Goal: Task Accomplishment & Management: Manage account settings

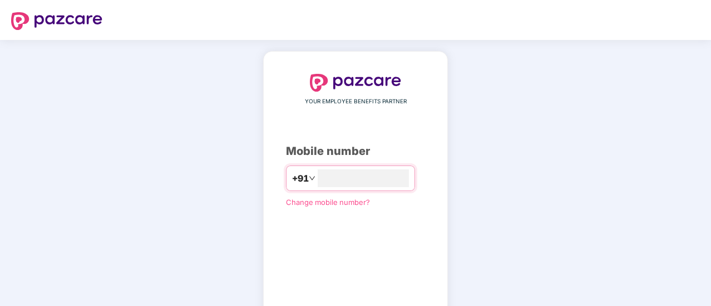
type input "**********"
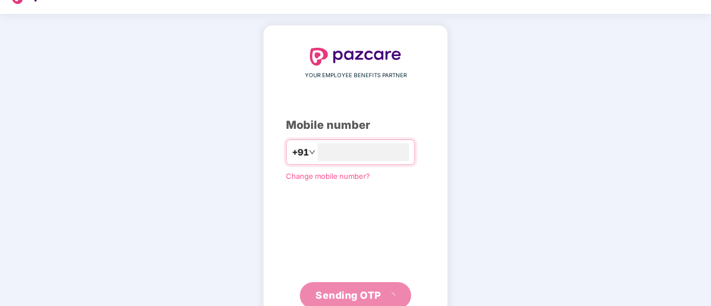
scroll to position [56, 0]
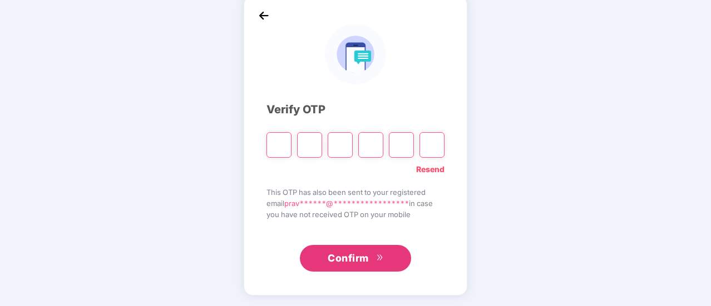
type input "*"
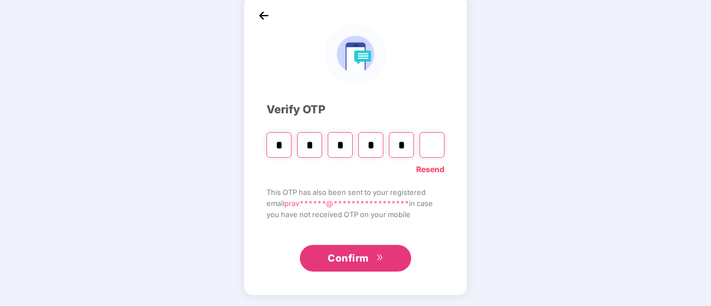
type input "*"
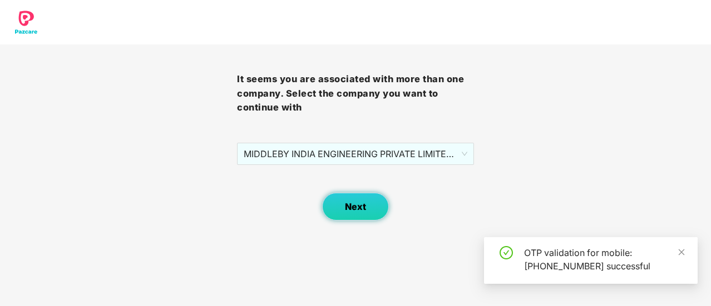
click at [375, 213] on button "Next" at bounding box center [355, 207] width 67 height 28
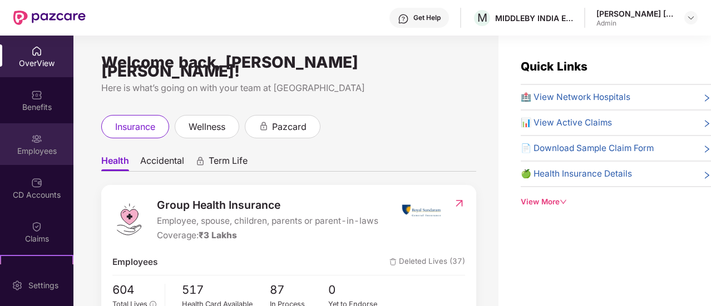
click at [22, 138] on div "Employees" at bounding box center [36, 144] width 73 height 42
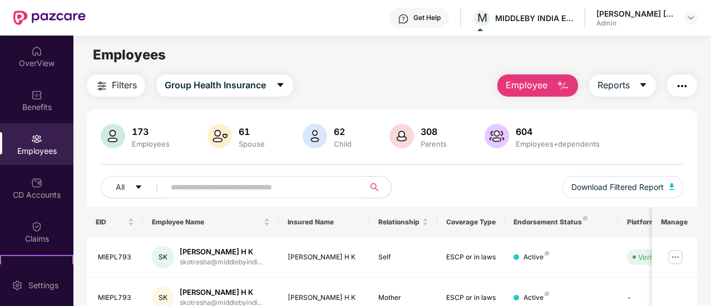
click at [636, 23] on div "Admin" at bounding box center [635, 23] width 78 height 9
click at [665, 16] on div "[PERSON_NAME] [PERSON_NAME]" at bounding box center [635, 13] width 78 height 11
click at [683, 18] on div "[PERSON_NAME] [PERSON_NAME] Admin" at bounding box center [646, 17] width 101 height 19
click at [693, 16] on img at bounding box center [690, 17] width 9 height 9
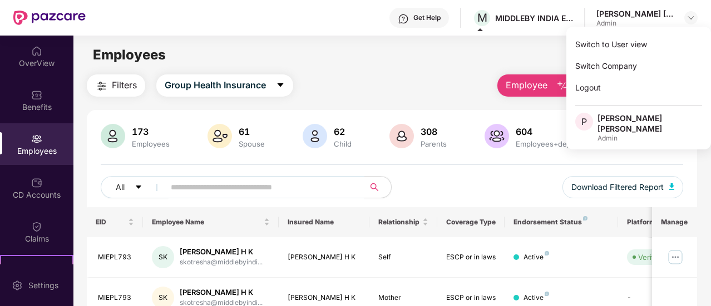
click at [193, 184] on input "text" at bounding box center [260, 187] width 178 height 17
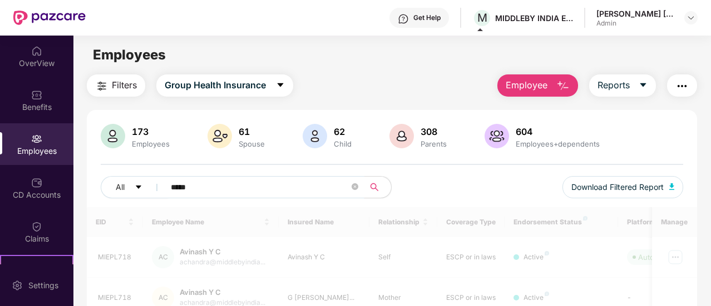
type input "******"
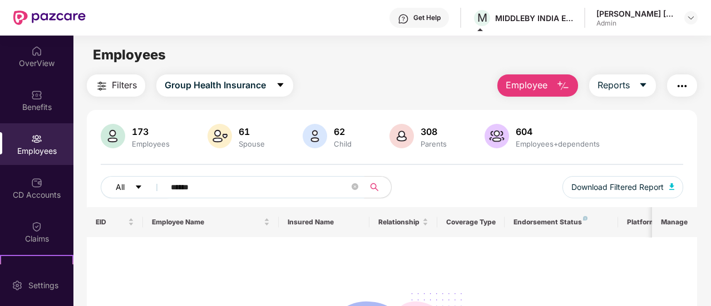
drag, startPoint x: 197, startPoint y: 186, endPoint x: 131, endPoint y: 196, distance: 67.0
click at [129, 197] on div "All ******" at bounding box center [246, 187] width 291 height 22
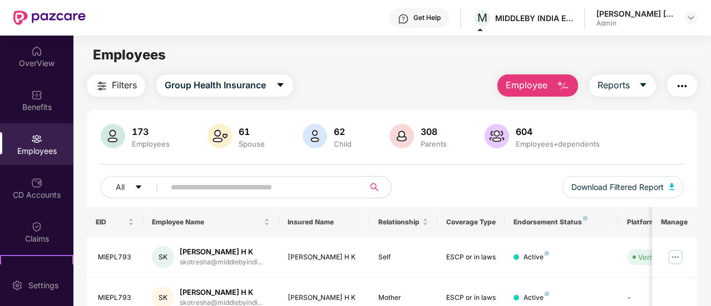
click at [658, 10] on div "[PERSON_NAME] [PERSON_NAME]" at bounding box center [635, 13] width 78 height 11
click at [689, 17] on img at bounding box center [690, 17] width 9 height 9
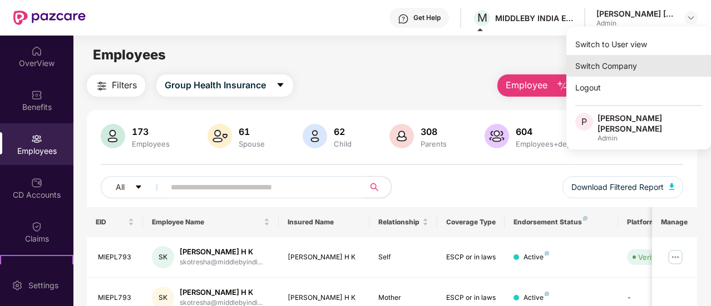
click at [620, 64] on div "Switch Company" at bounding box center [638, 66] width 145 height 22
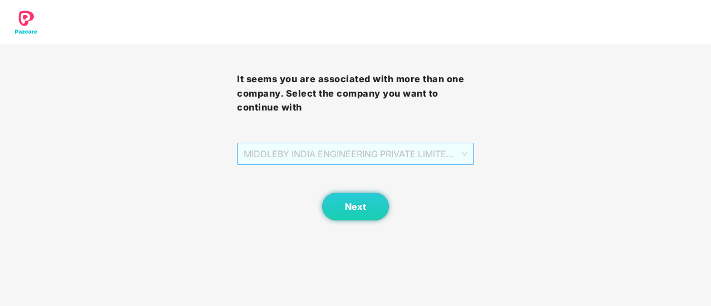
click at [429, 145] on span "MIDDLEBY INDIA ENGINEERING PRIVATE LIMITED - 1 - MIEPL158 - ADMIN" at bounding box center [355, 153] width 223 height 21
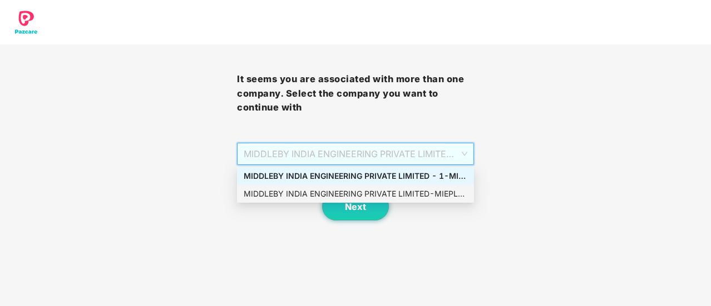
click at [380, 191] on div "MIDDLEBY INDIA ENGINEERING PRIVATE LIMITED - MIEPL158 - ADMIN" at bounding box center [355, 194] width 223 height 12
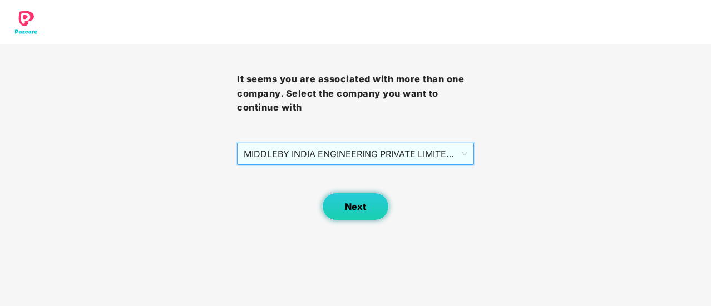
click at [370, 207] on button "Next" at bounding box center [355, 207] width 67 height 28
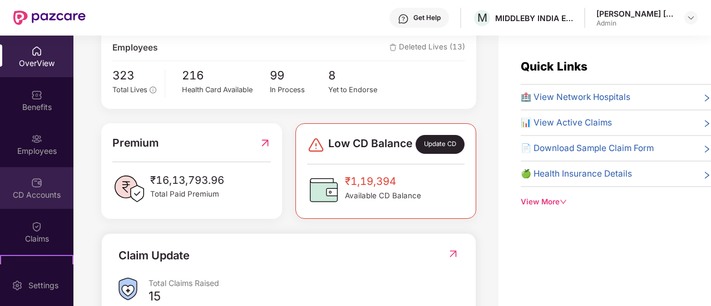
scroll to position [111, 0]
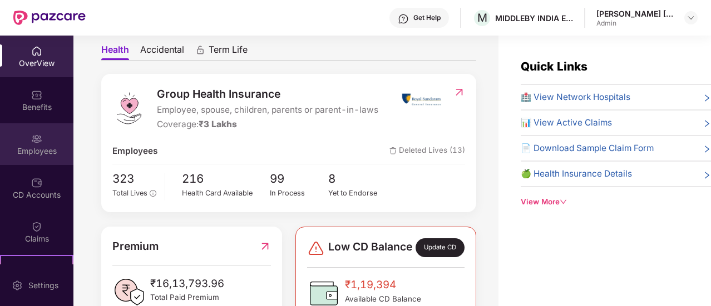
click at [44, 151] on div "Employees" at bounding box center [36, 151] width 73 height 11
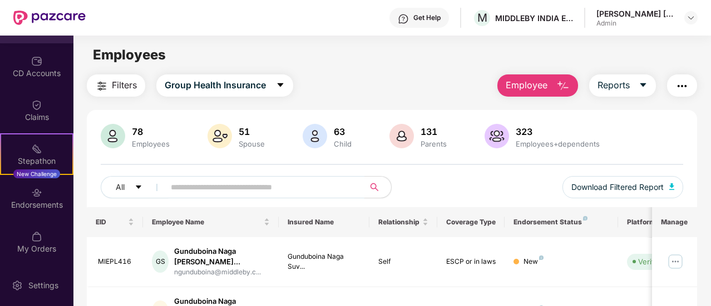
click at [188, 187] on input "text" at bounding box center [260, 187] width 178 height 17
click at [135, 188] on button "All" at bounding box center [135, 187] width 68 height 22
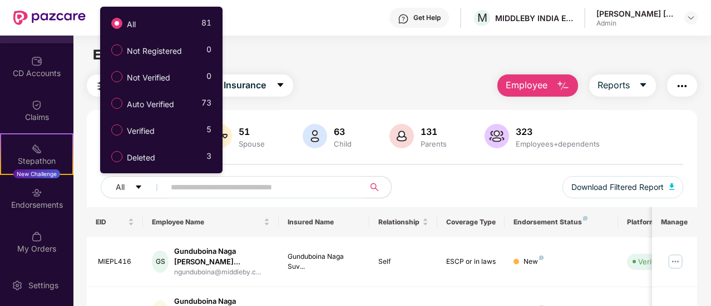
click at [406, 59] on div "Employees" at bounding box center [391, 54] width 637 height 21
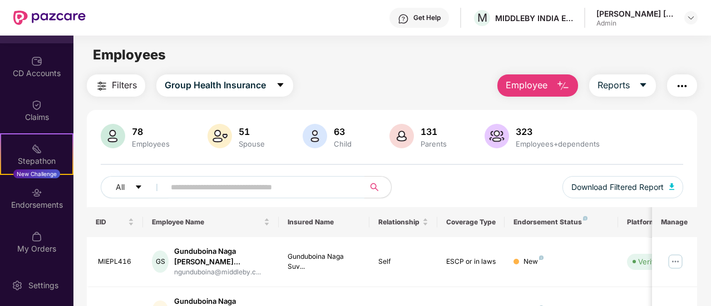
click at [196, 185] on input "text" at bounding box center [260, 187] width 178 height 17
